Goal: Information Seeking & Learning: Learn about a topic

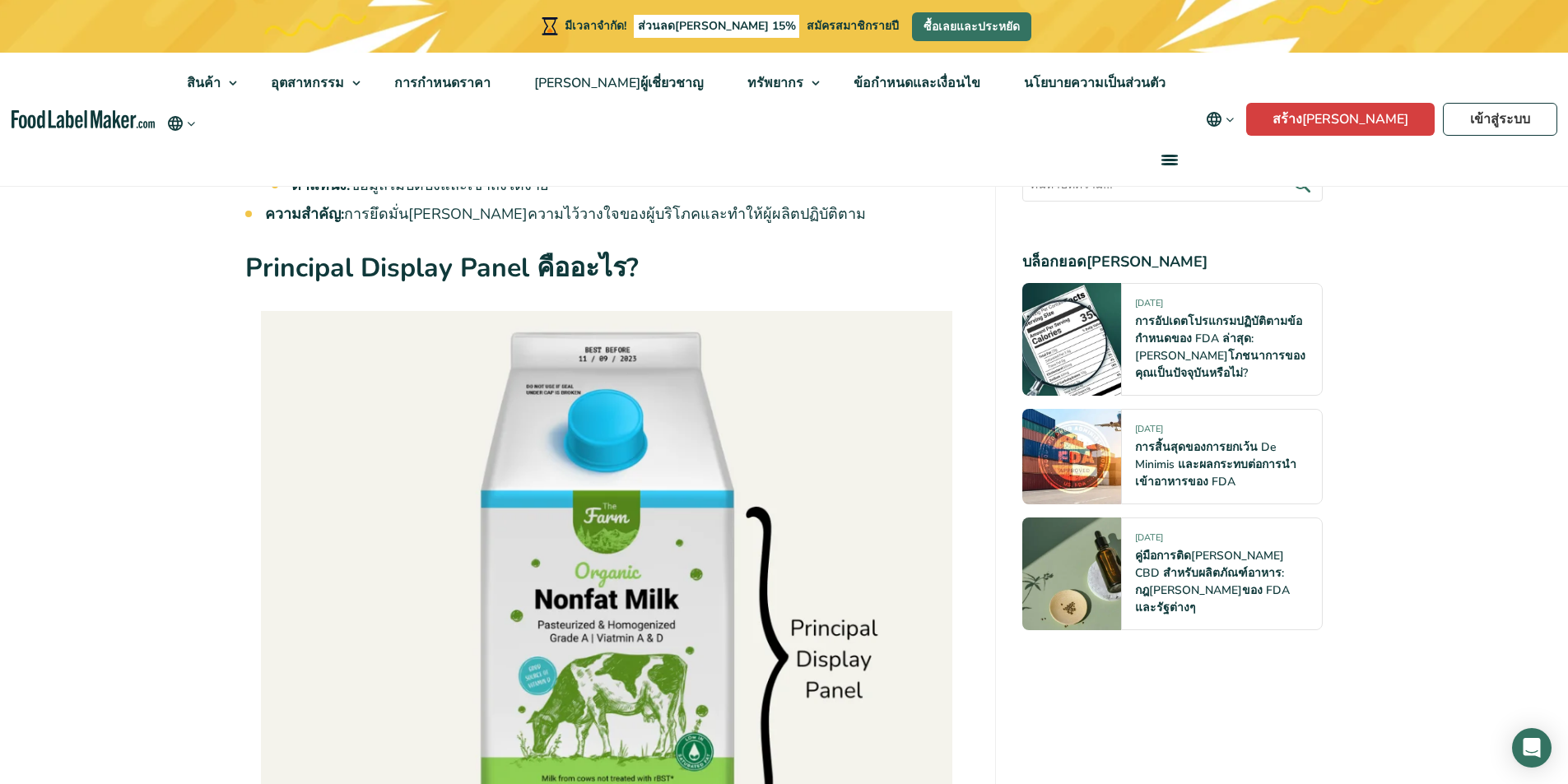
scroll to position [1481, 0]
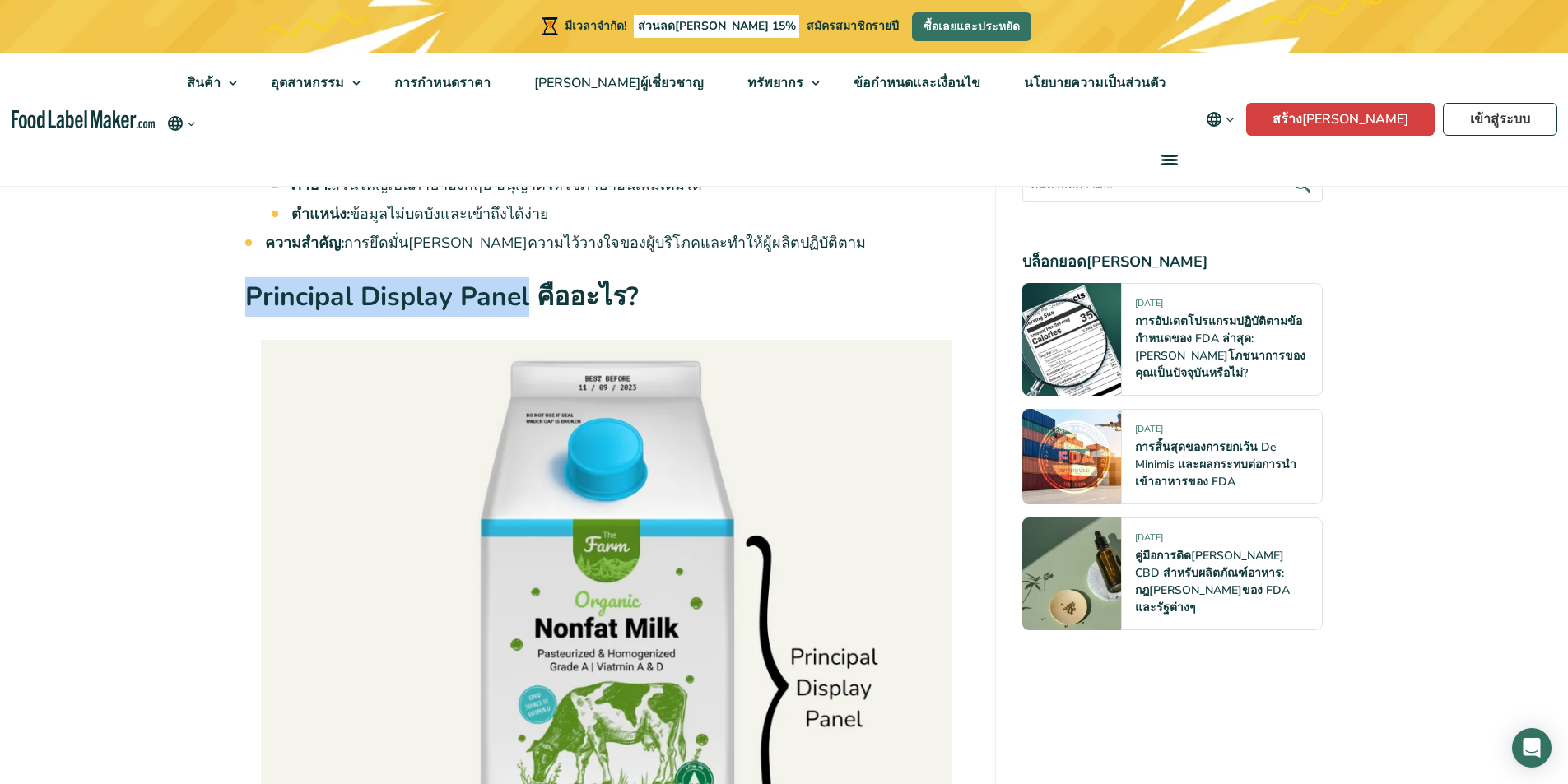
drag, startPoint x: 246, startPoint y: 291, endPoint x: 523, endPoint y: 296, distance: 277.0
click at [523, 296] on font "Principal Display Panel คืออะไร?" at bounding box center [442, 296] width 394 height 36
copy font "Principal Display Panel"
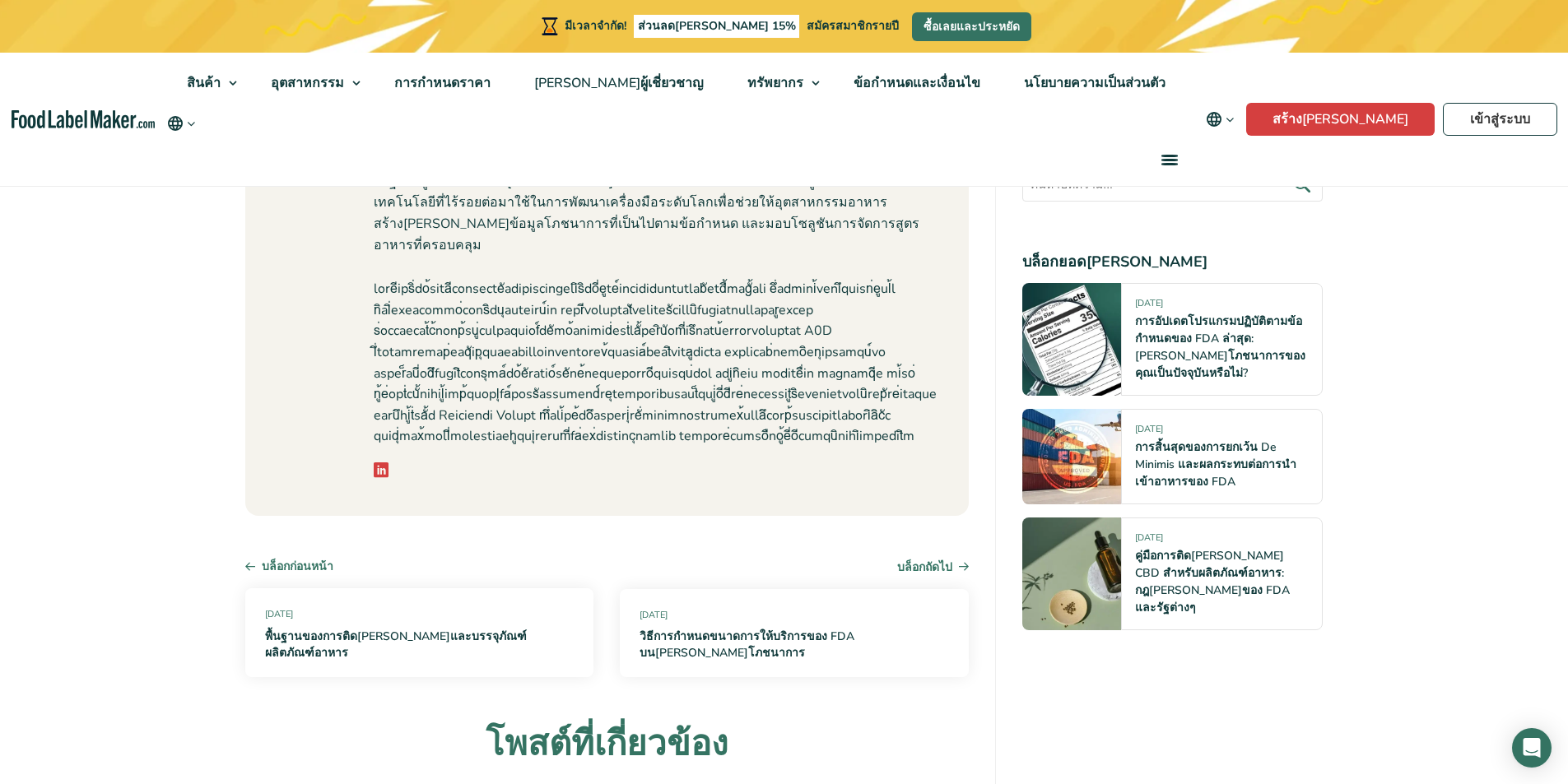
scroll to position [5842, 0]
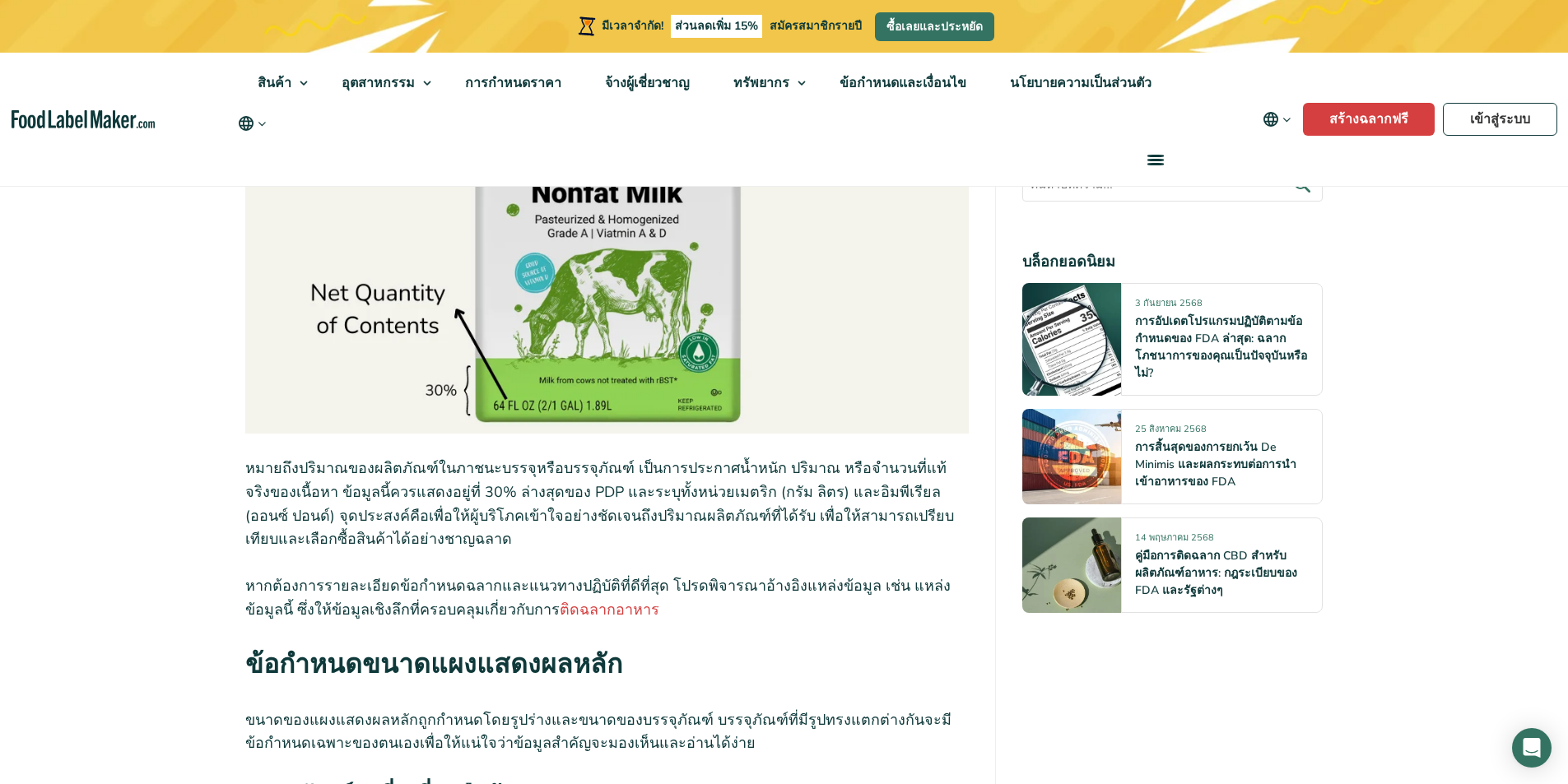
scroll to position [3949, 0]
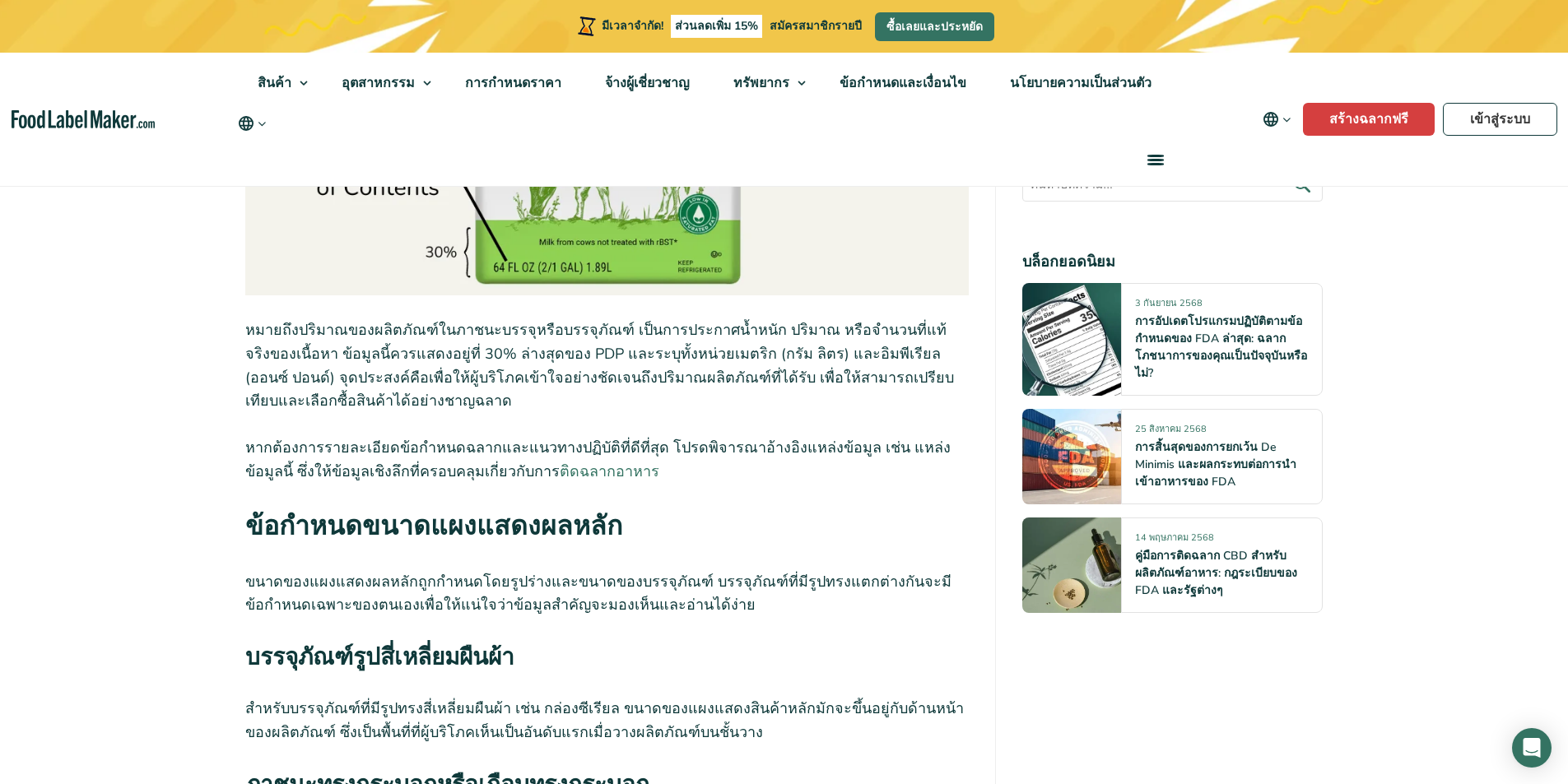
click at [560, 482] on font "ติดฉลากอาหาร" at bounding box center [610, 472] width 100 height 20
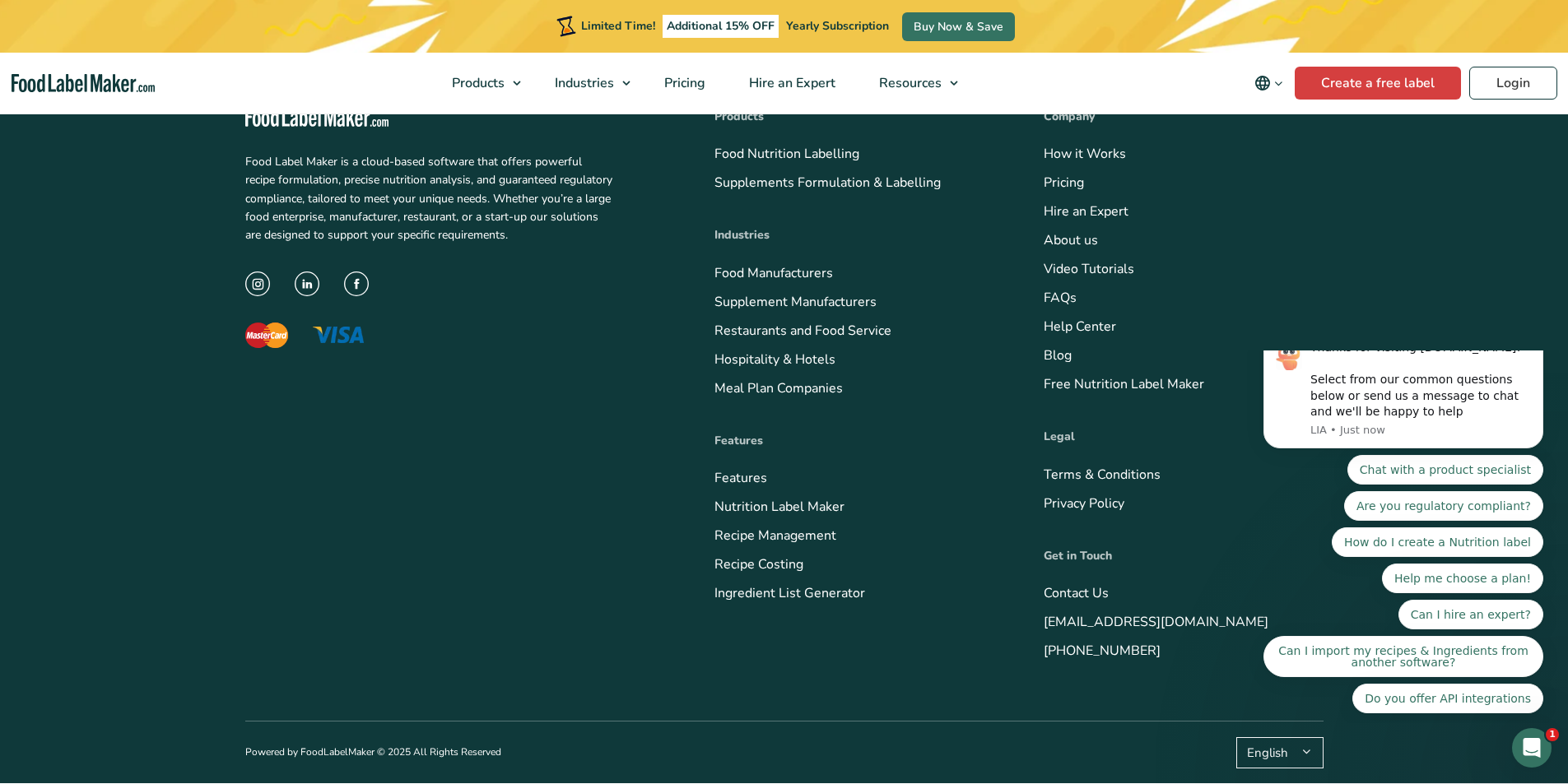
scroll to position [6747, 0]
